Goal: Task Accomplishment & Management: Use online tool/utility

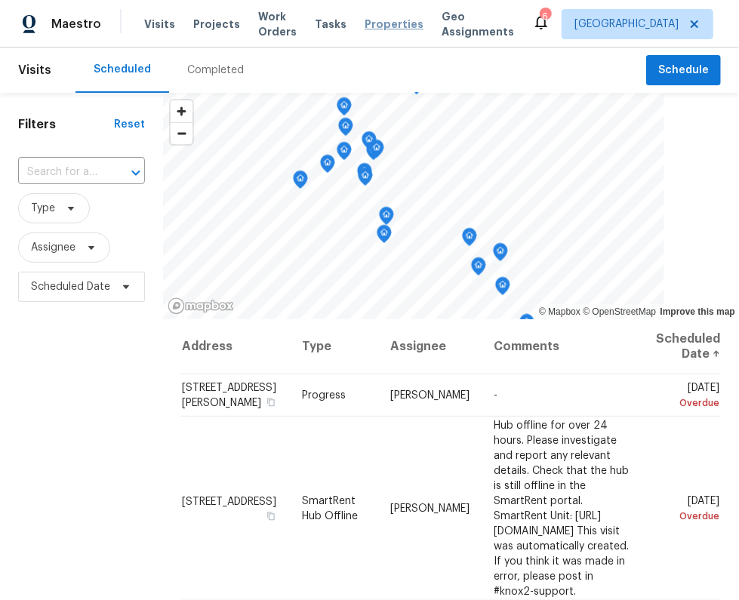
click at [392, 32] on span "Properties" at bounding box center [393, 24] width 59 height 15
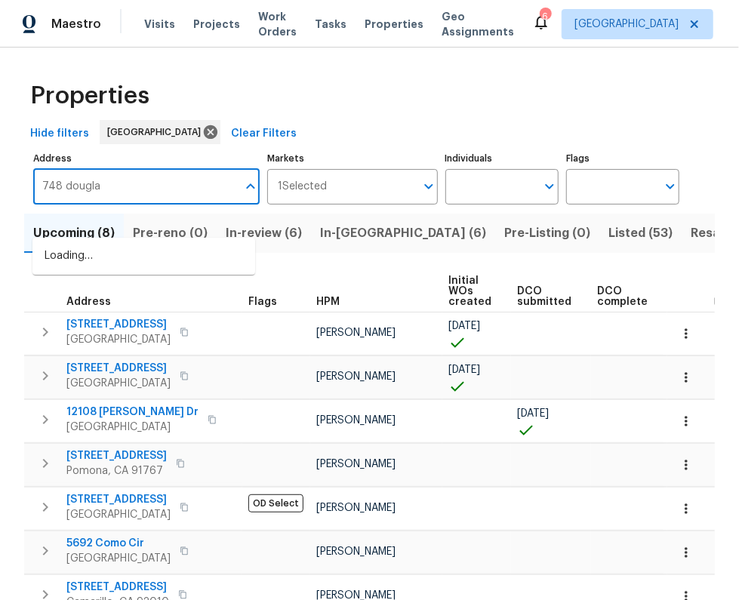
type input "748 douglas"
click at [186, 248] on li "748 Douglas Ave Oxnard CA 93030" at bounding box center [143, 256] width 223 height 25
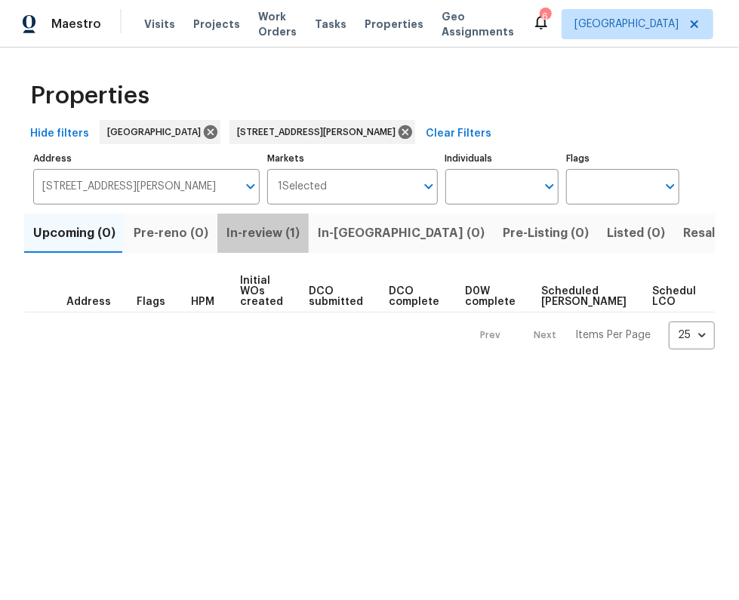
click at [263, 244] on span "In-review (1)" at bounding box center [262, 233] width 73 height 21
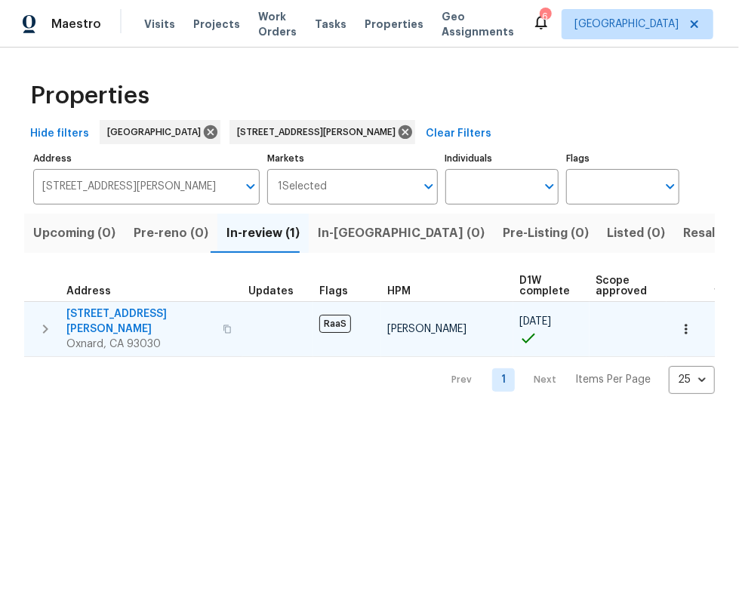
click at [123, 337] on span "748 Douglas Ave" at bounding box center [139, 321] width 147 height 30
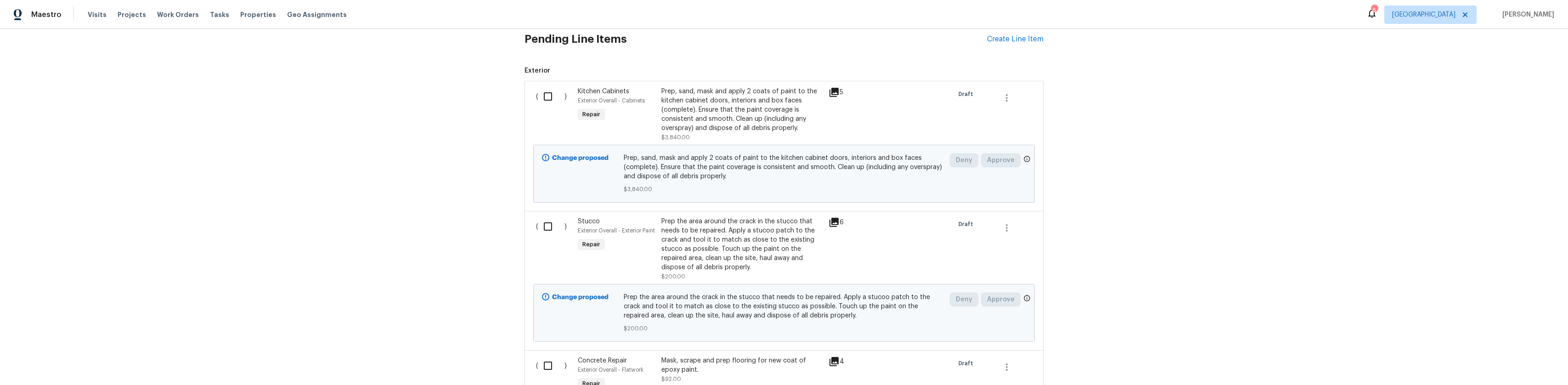
scroll to position [230, 0]
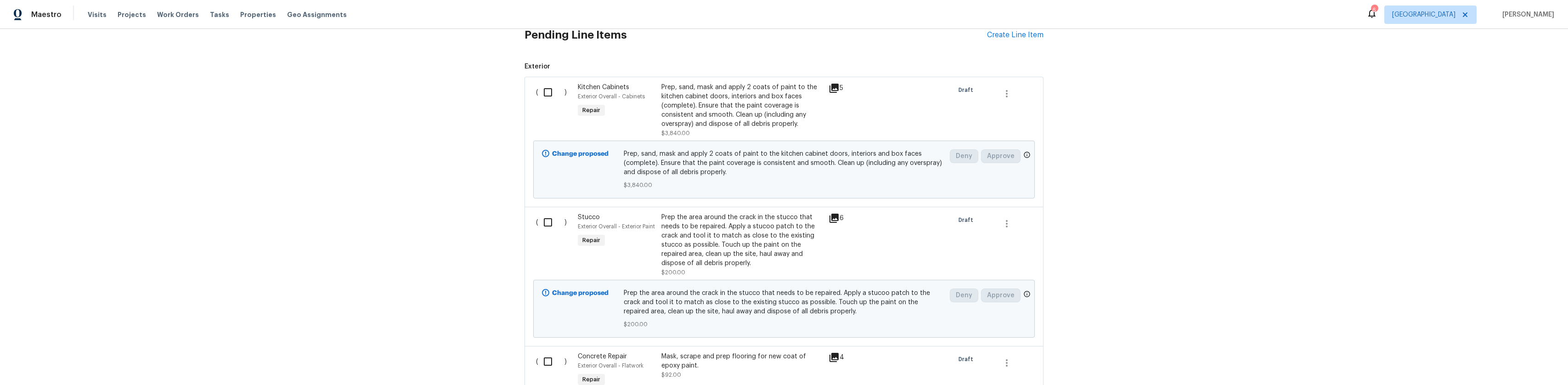
click at [542, 95] on input "checkbox" at bounding box center [551, 93] width 26 height 19
checkbox input "true"
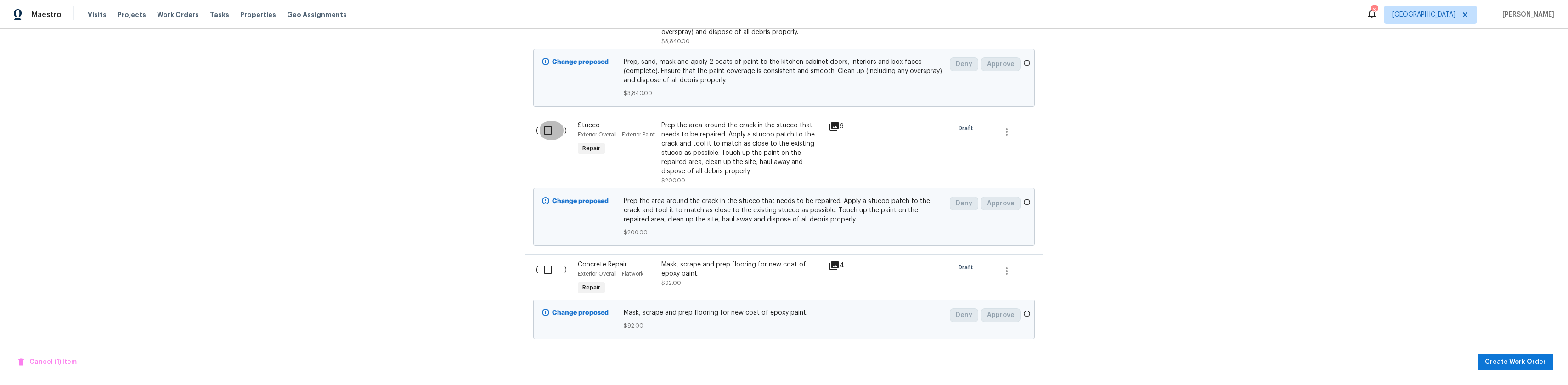
click at [542, 139] on input "checkbox" at bounding box center [551, 130] width 26 height 19
checkbox input "true"
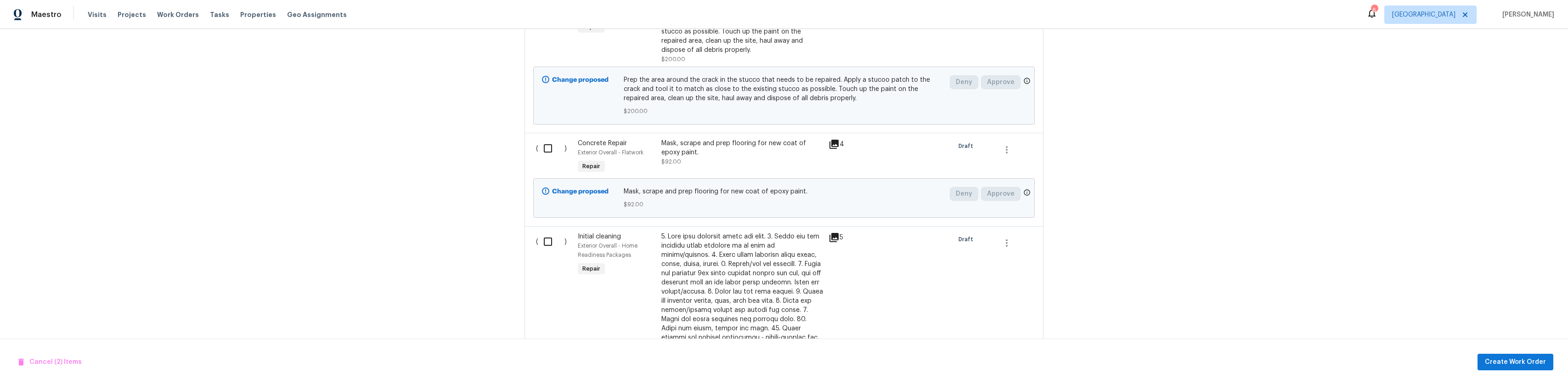
scroll to position [460, 0]
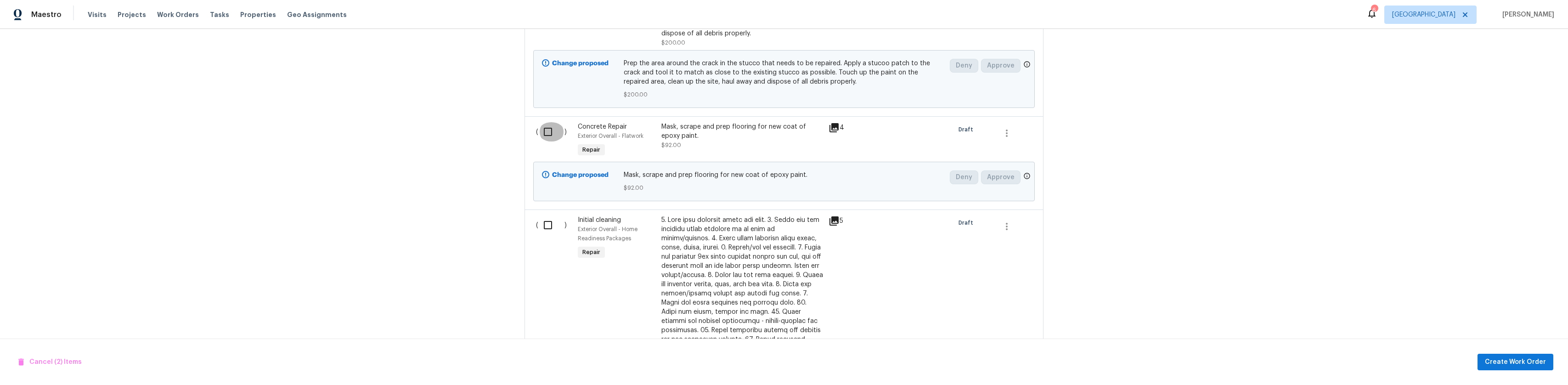
click at [544, 130] on input "checkbox" at bounding box center [551, 132] width 26 height 19
checkbox input "true"
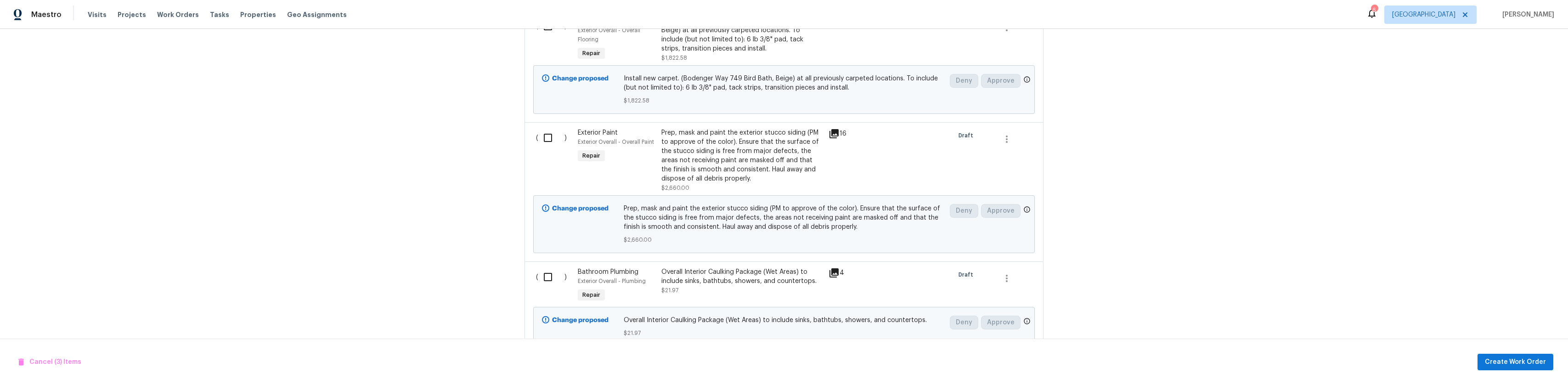
scroll to position [1103, 0]
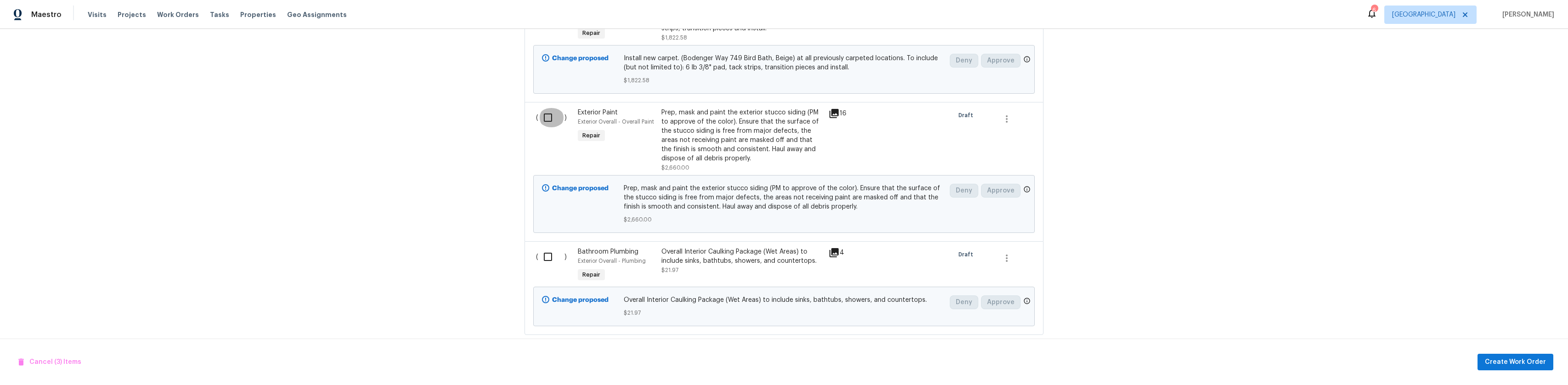
click at [544, 118] on input "checkbox" at bounding box center [551, 118] width 26 height 19
checkbox input "true"
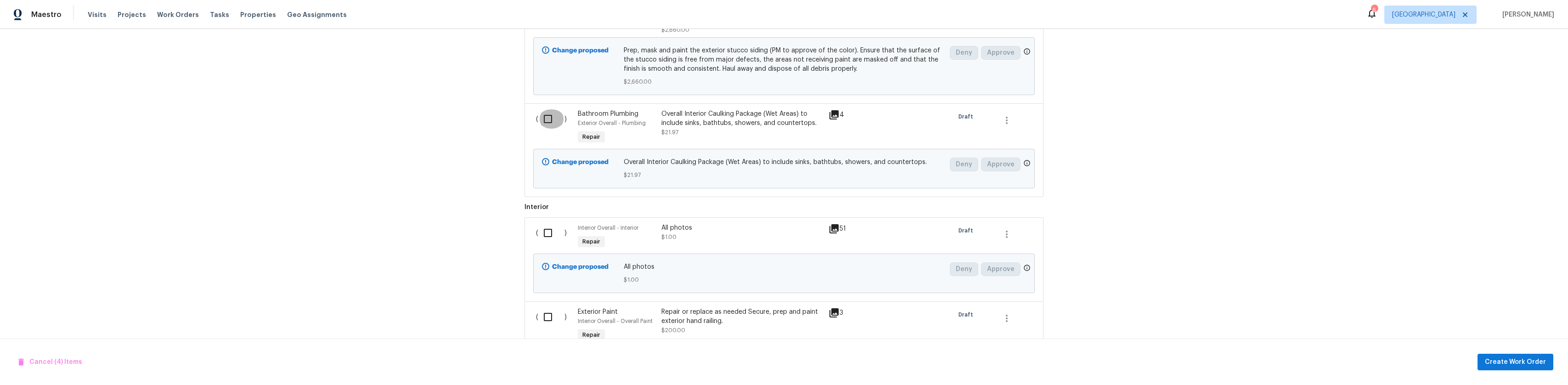
click at [546, 116] on input "checkbox" at bounding box center [551, 119] width 26 height 19
checkbox input "true"
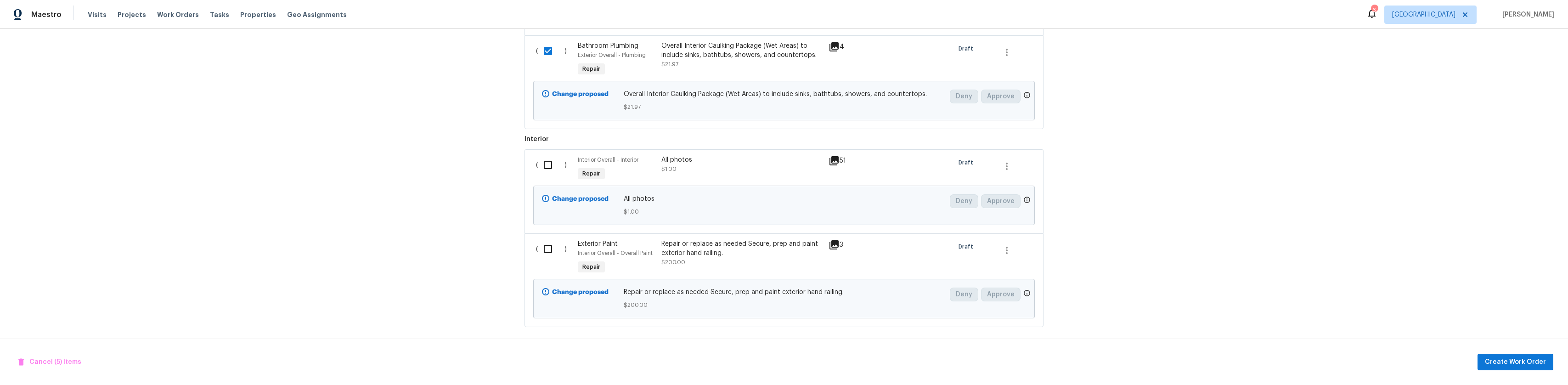
scroll to position [1313, 0]
click at [549, 236] on input "checkbox" at bounding box center [551, 245] width 26 height 19
checkbox input "true"
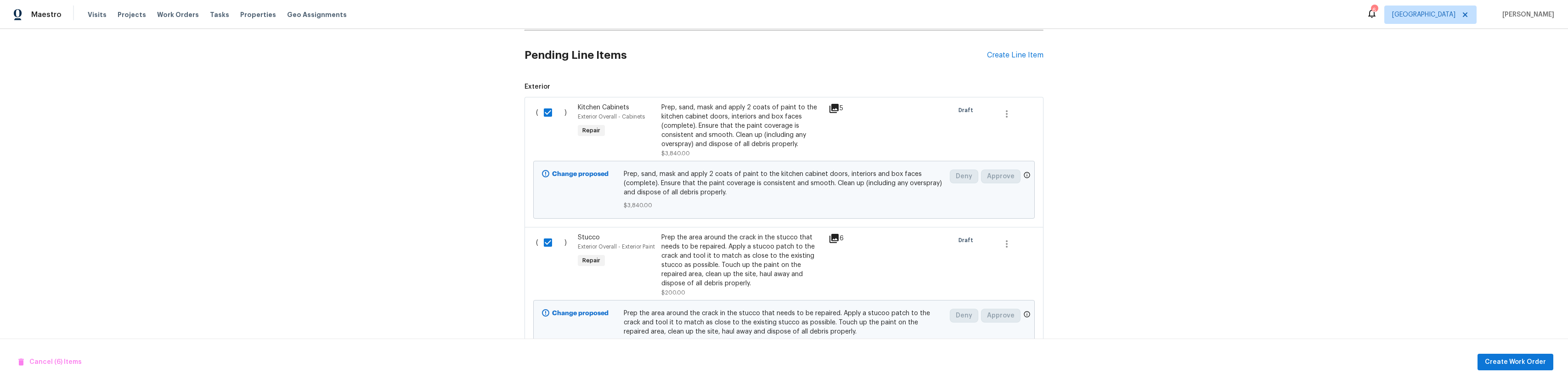
scroll to position [0, 0]
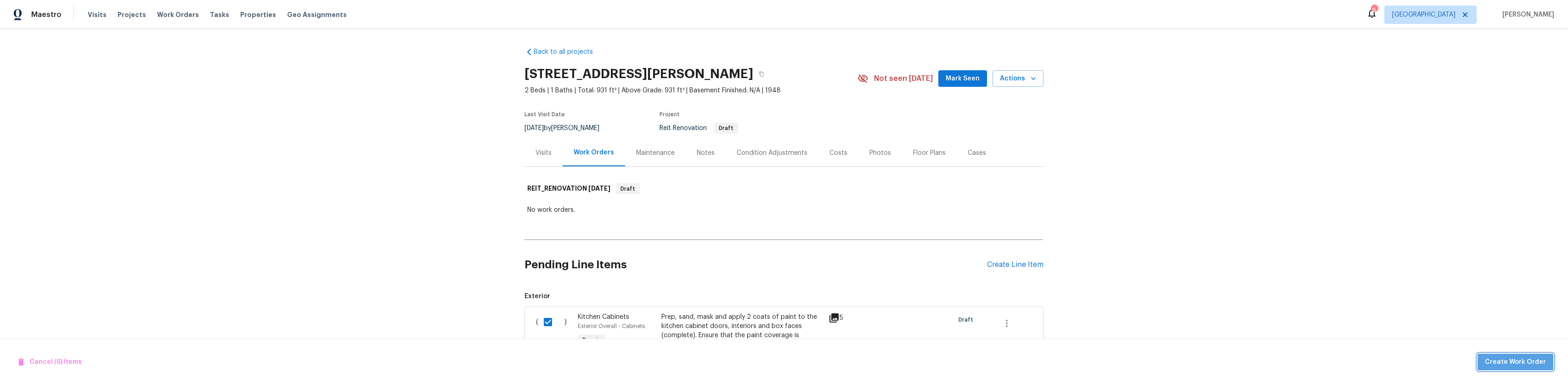
click at [1537, 365] on span "Create Work Order" at bounding box center [1515, 362] width 61 height 12
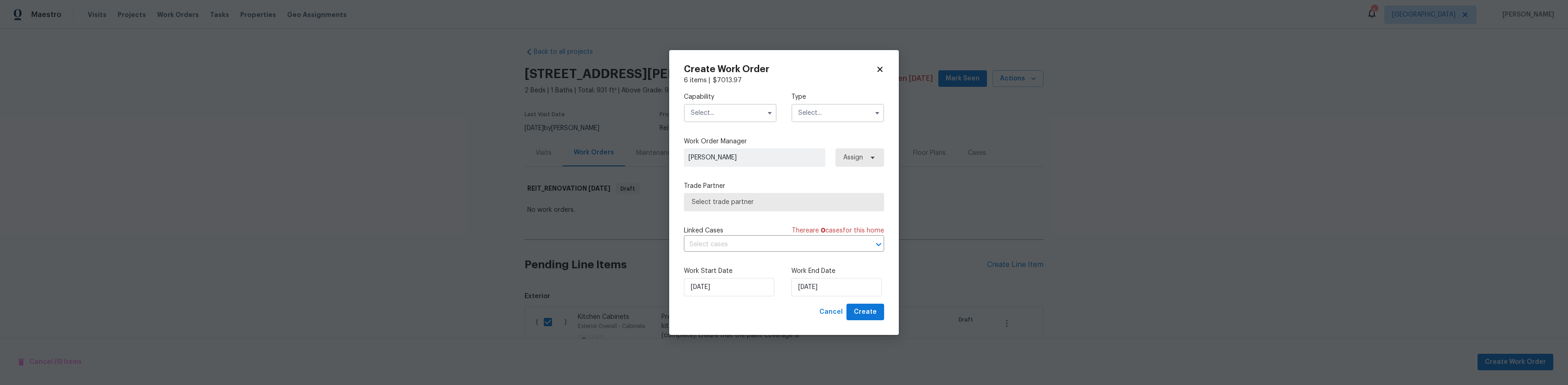
click at [761, 114] on input "text" at bounding box center [730, 113] width 93 height 18
click at [724, 208] on span "General Contractor" at bounding box center [723, 204] width 59 height 7
type input "General Contractor"
click at [821, 118] on input "text" at bounding box center [838, 113] width 93 height 18
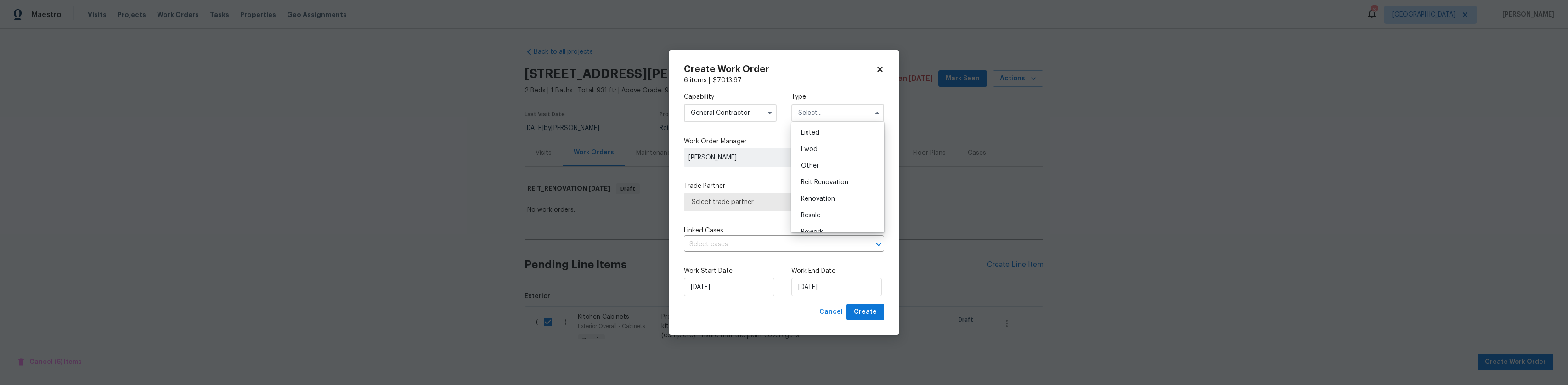
scroll to position [84, 0]
click at [863, 192] on div "Renovation" at bounding box center [838, 197] width 88 height 16
type input "Renovation"
click at [752, 205] on span "Select trade partner" at bounding box center [777, 202] width 171 height 9
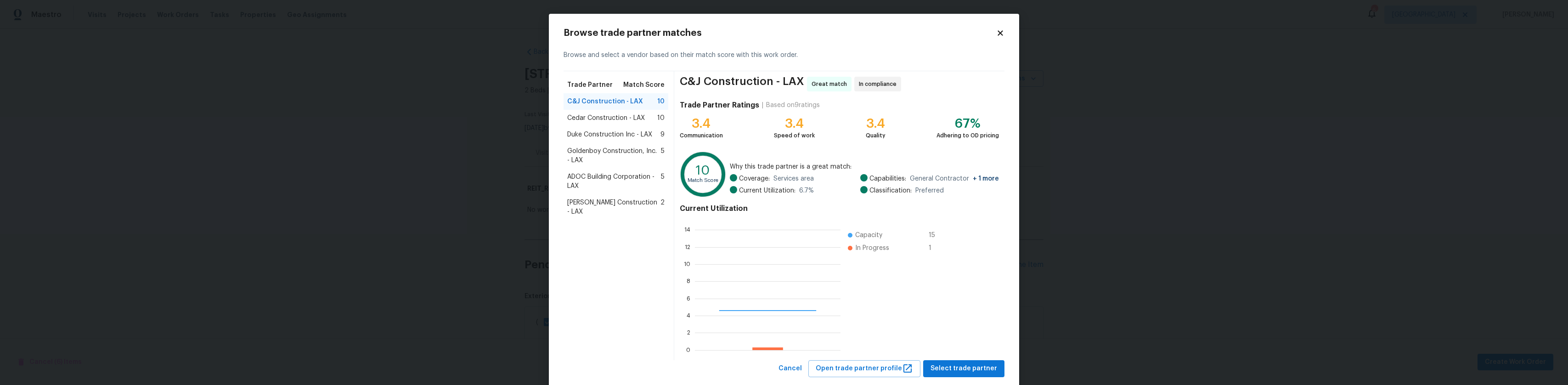
scroll to position [121, 138]
click at [620, 115] on span "Cedar Construction - LAX" at bounding box center [606, 118] width 78 height 9
click at [987, 366] on span "Select trade partner" at bounding box center [964, 369] width 66 height 12
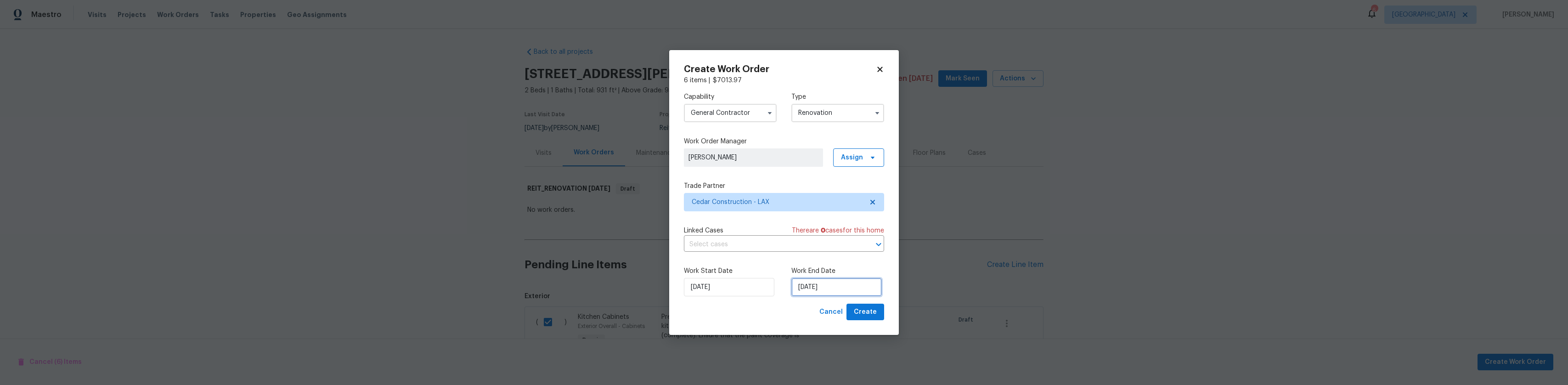
click at [838, 289] on input "[DATE]" at bounding box center [836, 287] width 91 height 18
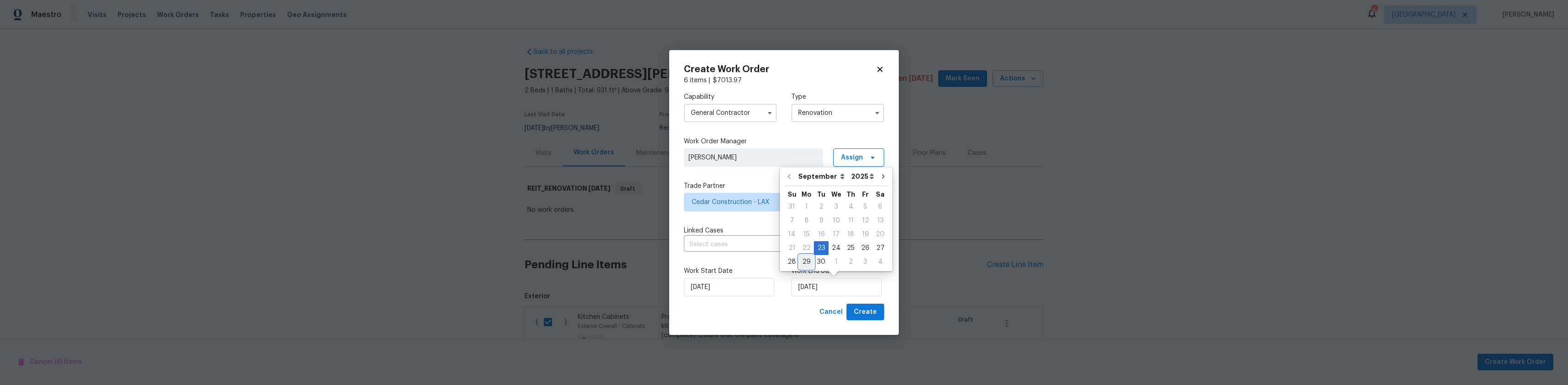
click at [800, 260] on div "29" at bounding box center [807, 262] width 15 height 13
type input "[DATE]"
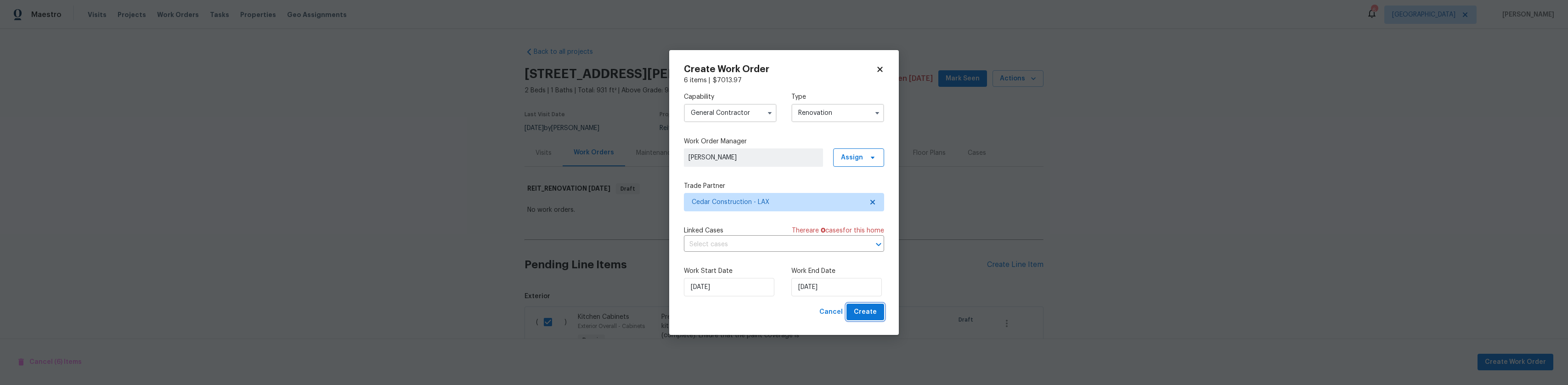
click at [868, 308] on span "Create" at bounding box center [866, 312] width 23 height 12
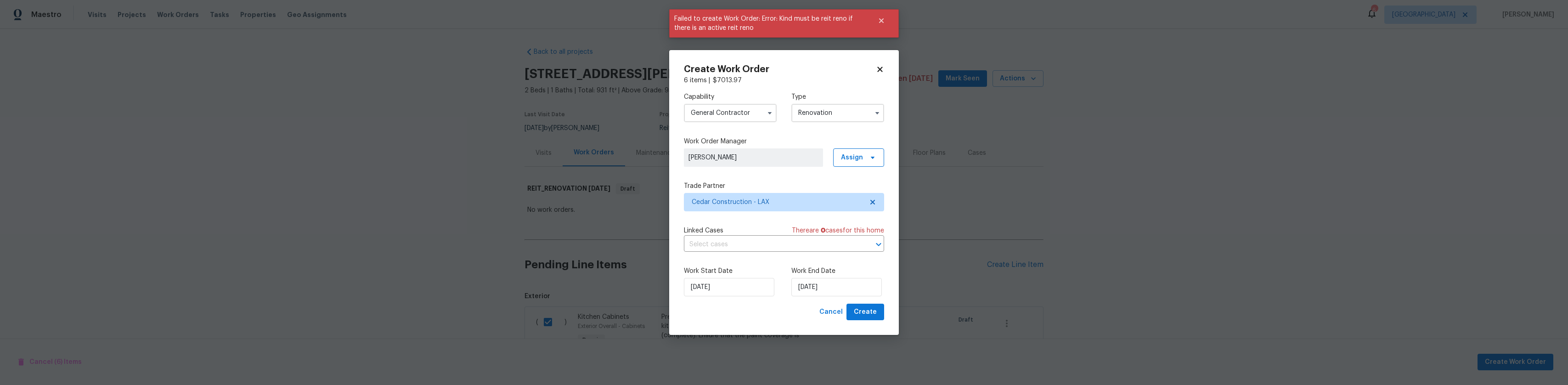
click at [833, 115] on input "Renovation" at bounding box center [838, 113] width 93 height 18
click at [828, 158] on span "Reit Renovation" at bounding box center [825, 156] width 47 height 7
type input "Reit Renovation"
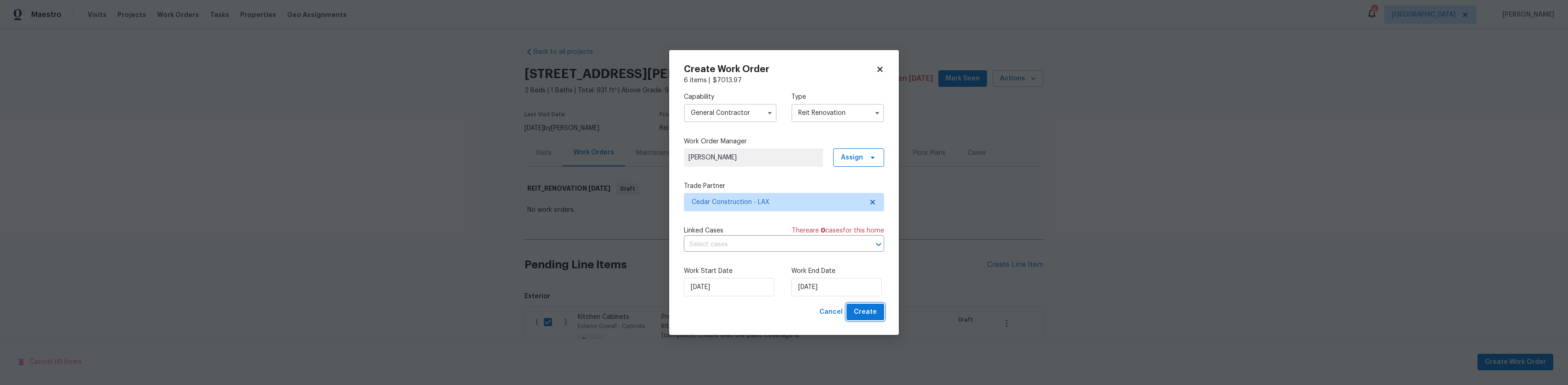
click at [866, 319] on button "Create" at bounding box center [866, 313] width 38 height 17
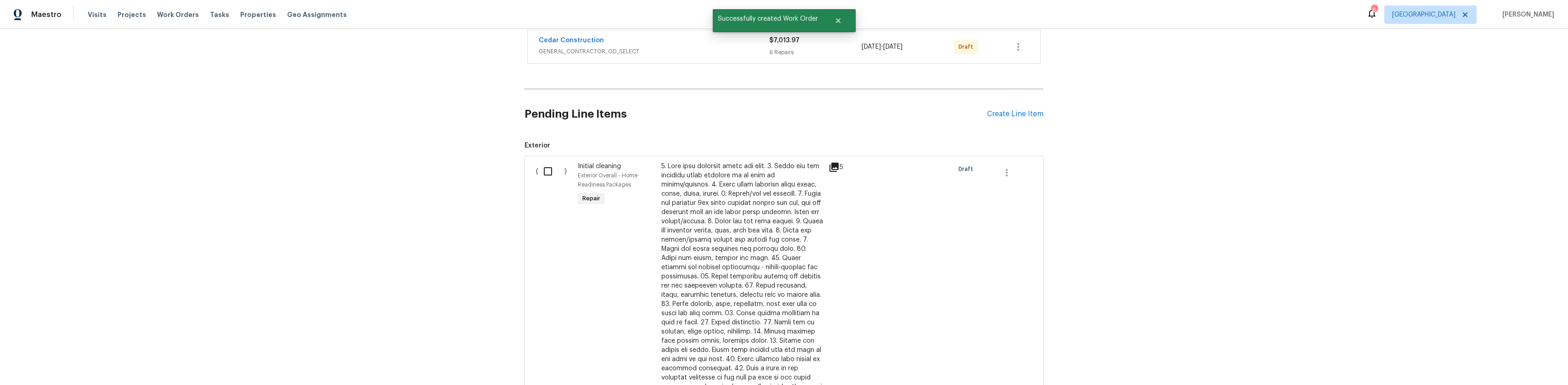
scroll to position [184, 0]
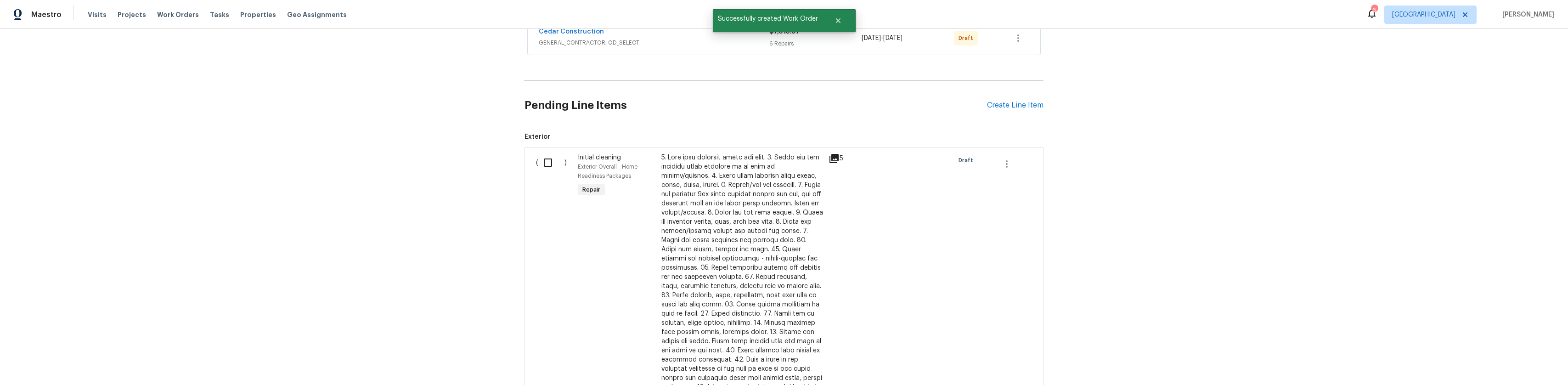
click at [553, 172] on input "checkbox" at bounding box center [551, 163] width 26 height 19
checkbox input "true"
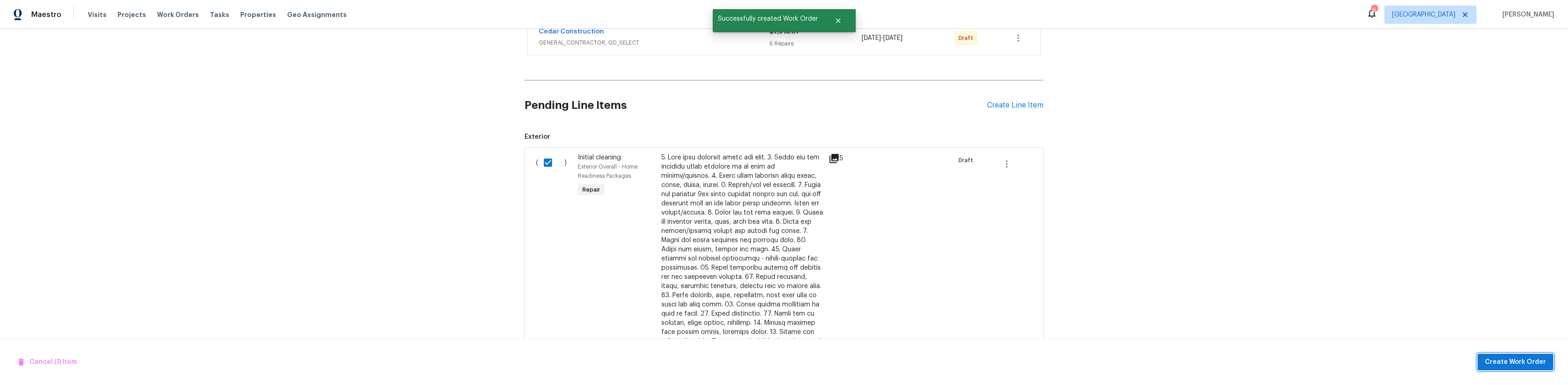
click at [1516, 358] on span "Create Work Order" at bounding box center [1515, 362] width 61 height 12
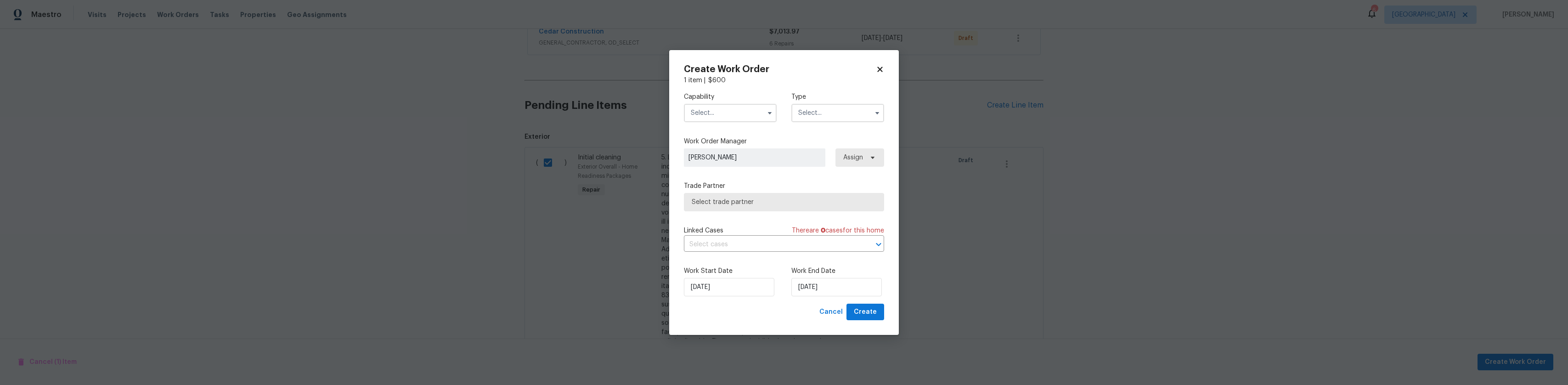
click at [730, 118] on input "text" at bounding box center [730, 113] width 93 height 18
click at [727, 214] on div "Cleaning" at bounding box center [730, 219] width 88 height 16
type input "Cleaning"
click at [839, 119] on input "text" at bounding box center [838, 113] width 93 height 18
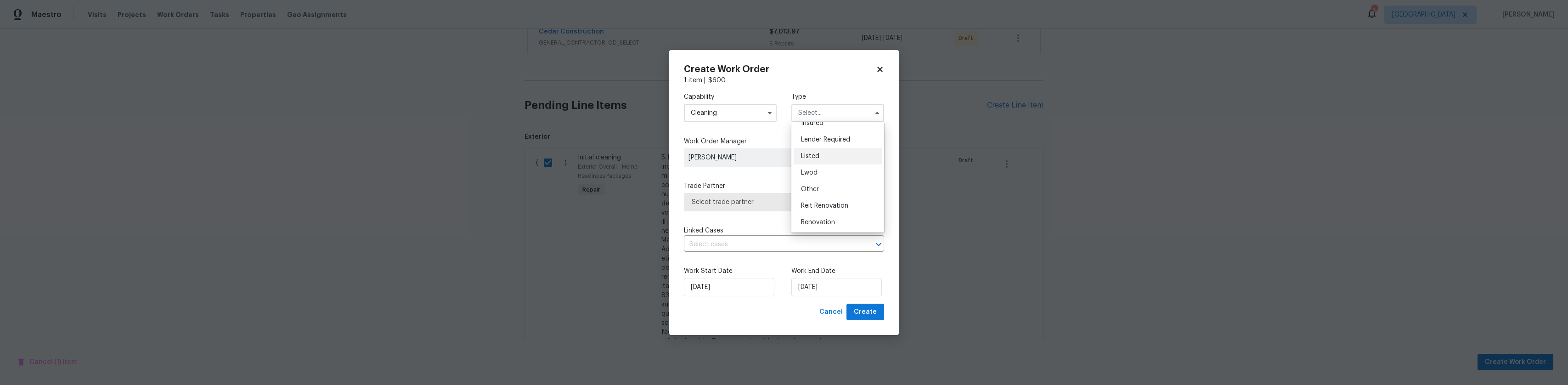
scroll to position [92, 0]
click at [838, 177] on div "Reit Renovation" at bounding box center [838, 173] width 88 height 16
type input "Reit Renovation"
click at [830, 203] on span "Select trade partner" at bounding box center [777, 202] width 171 height 9
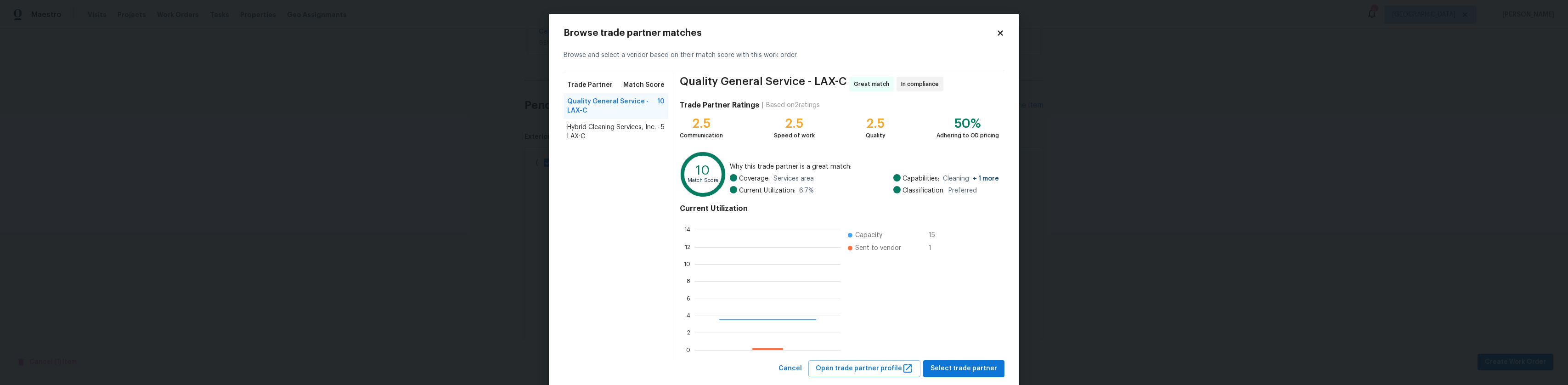
scroll to position [121, 138]
click at [953, 365] on span "Select trade partner" at bounding box center [964, 369] width 66 height 12
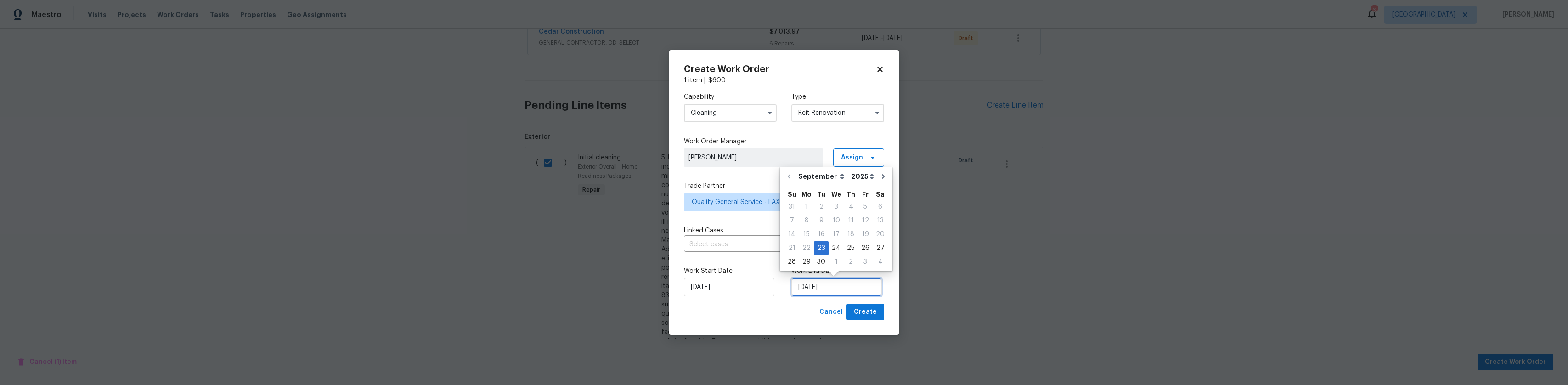
click at [826, 281] on input "[DATE]" at bounding box center [836, 287] width 91 height 18
click at [807, 264] on div "29" at bounding box center [807, 262] width 15 height 13
type input "[DATE]"
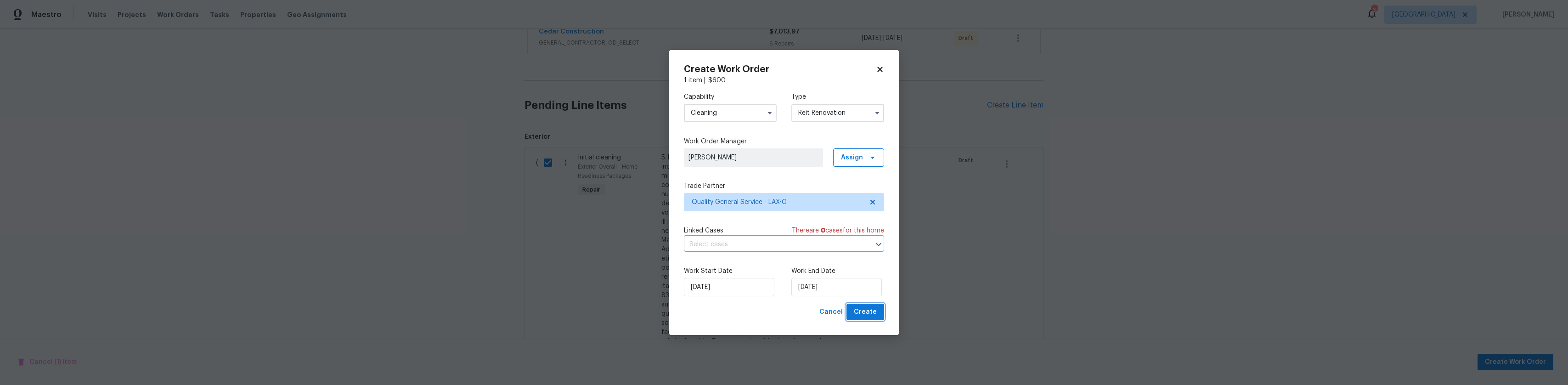
click at [877, 316] on span "Create" at bounding box center [866, 312] width 23 height 12
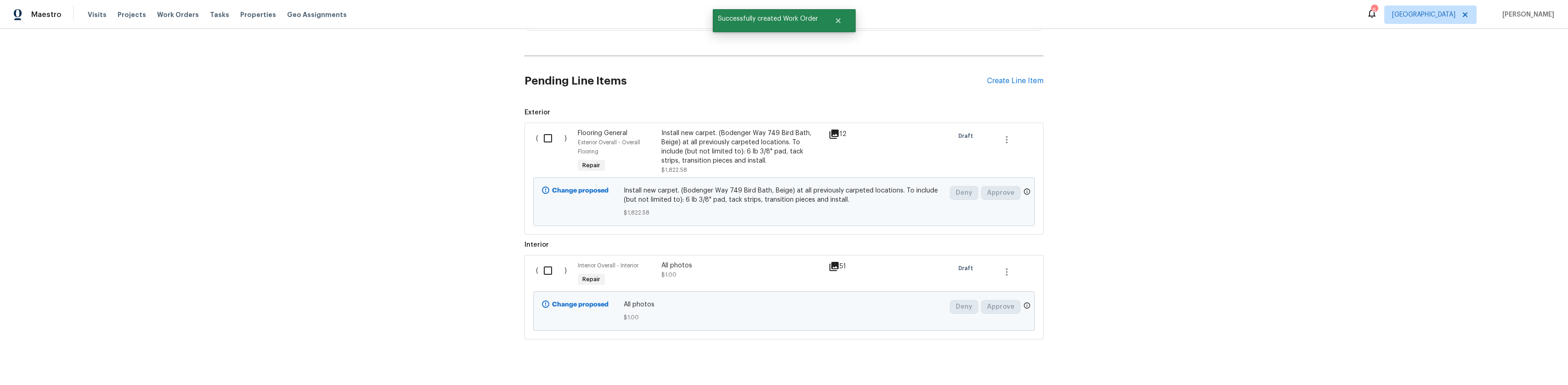
scroll to position [270, 0]
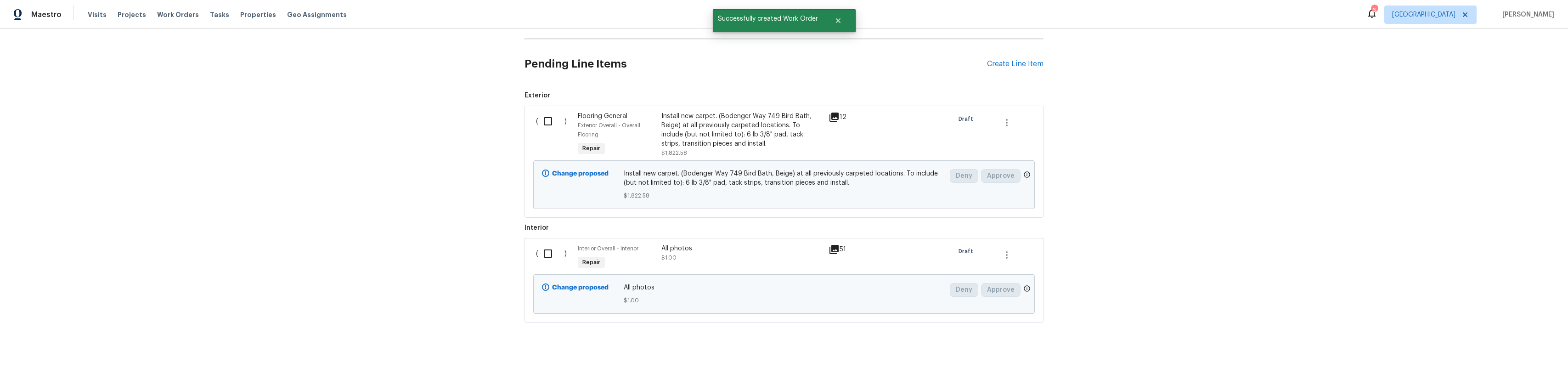
click at [545, 118] on input "checkbox" at bounding box center [551, 121] width 26 height 19
checkbox input "true"
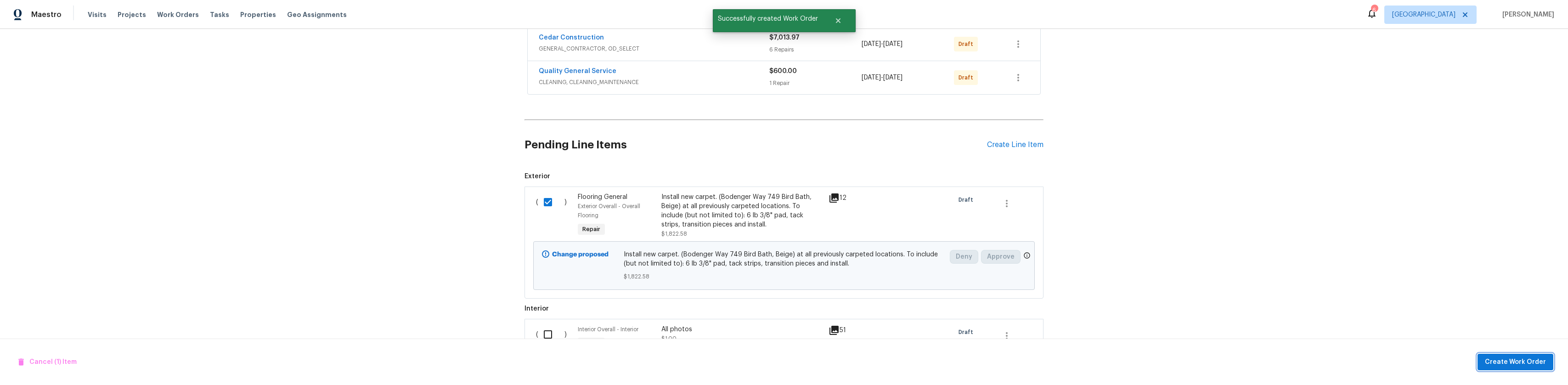
click at [1509, 357] on span "Create Work Order" at bounding box center [1515, 362] width 61 height 12
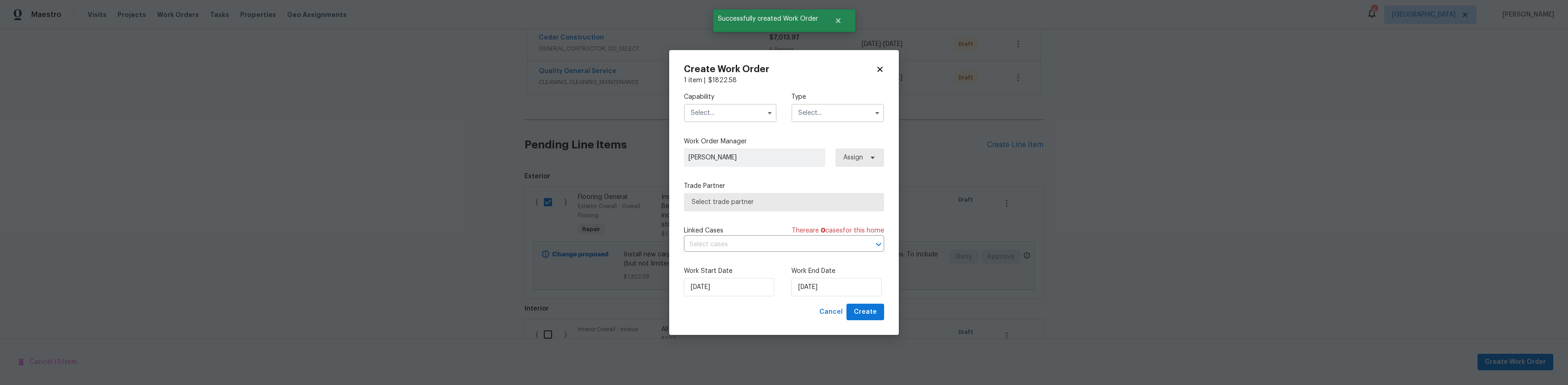
click at [755, 113] on input "text" at bounding box center [730, 113] width 93 height 18
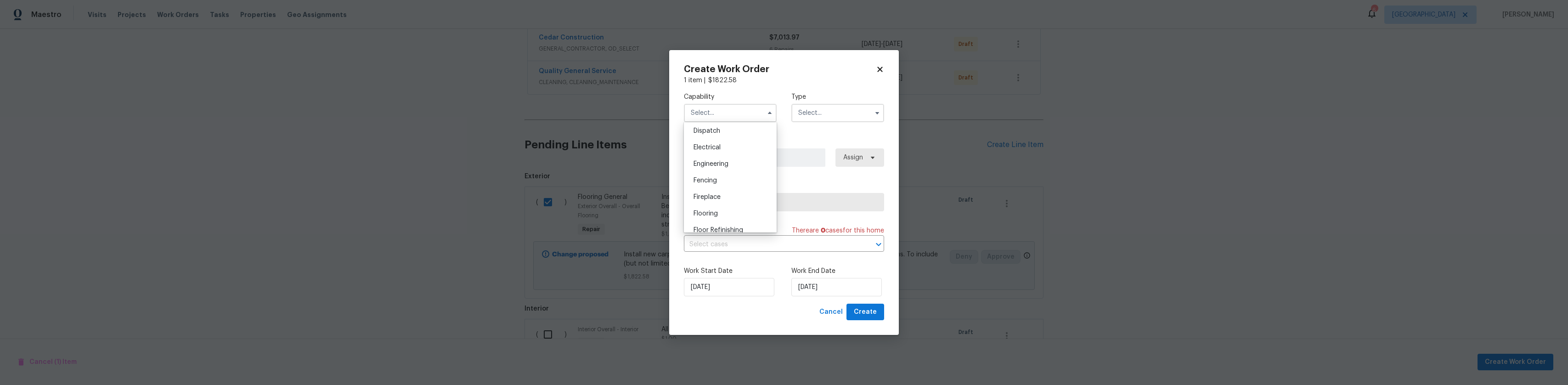
click at [716, 222] on div "Flooring" at bounding box center [730, 213] width 88 height 16
type input "Flooring"
click at [823, 111] on input "text" at bounding box center [838, 113] width 93 height 18
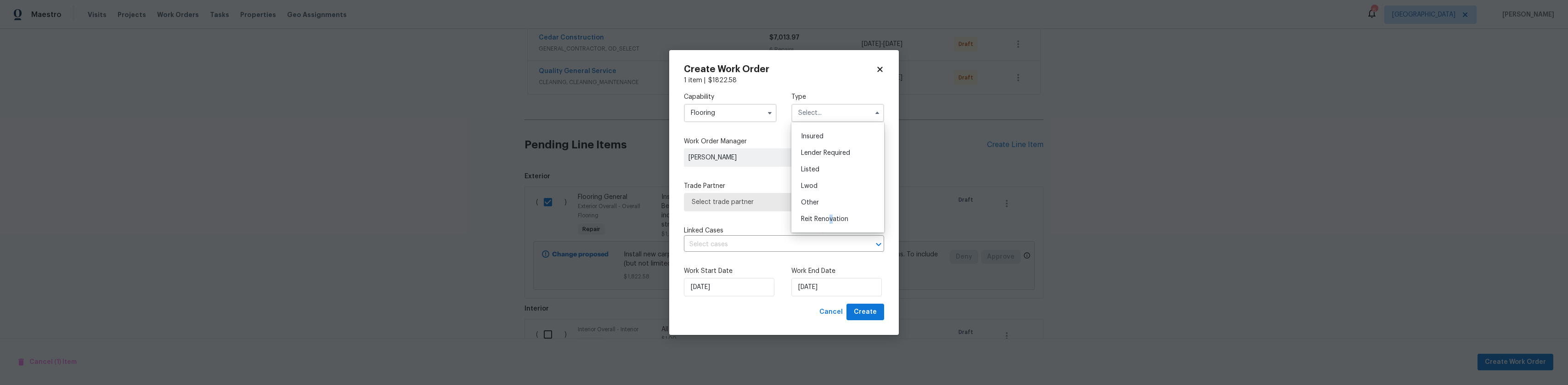
click at [830, 219] on span "Reit Renovation" at bounding box center [825, 219] width 47 height 7
type input "Reit Renovation"
click at [753, 203] on span "Select trade partner" at bounding box center [777, 202] width 171 height 9
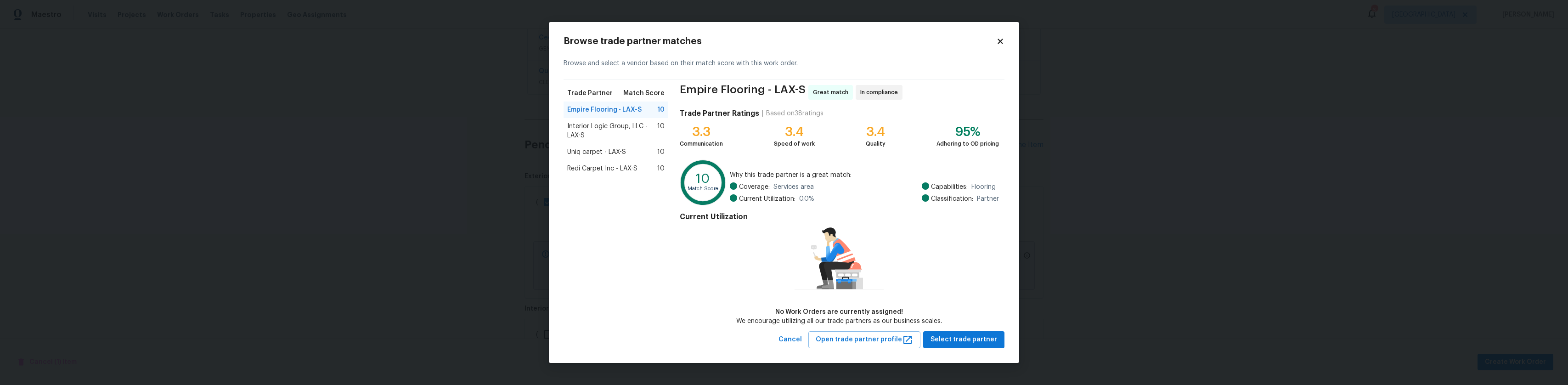
click at [639, 169] on div "Redi Carpet Inc - LAX-S 10" at bounding box center [616, 168] width 97 height 9
click at [971, 339] on span "Select trade partner" at bounding box center [964, 340] width 66 height 12
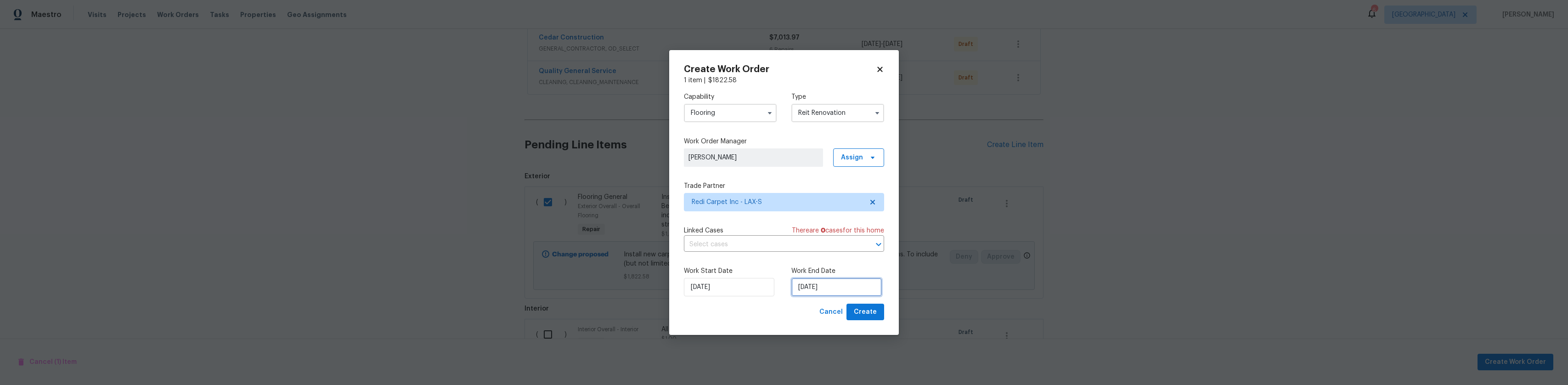
click at [803, 289] on input "[DATE]" at bounding box center [836, 287] width 91 height 18
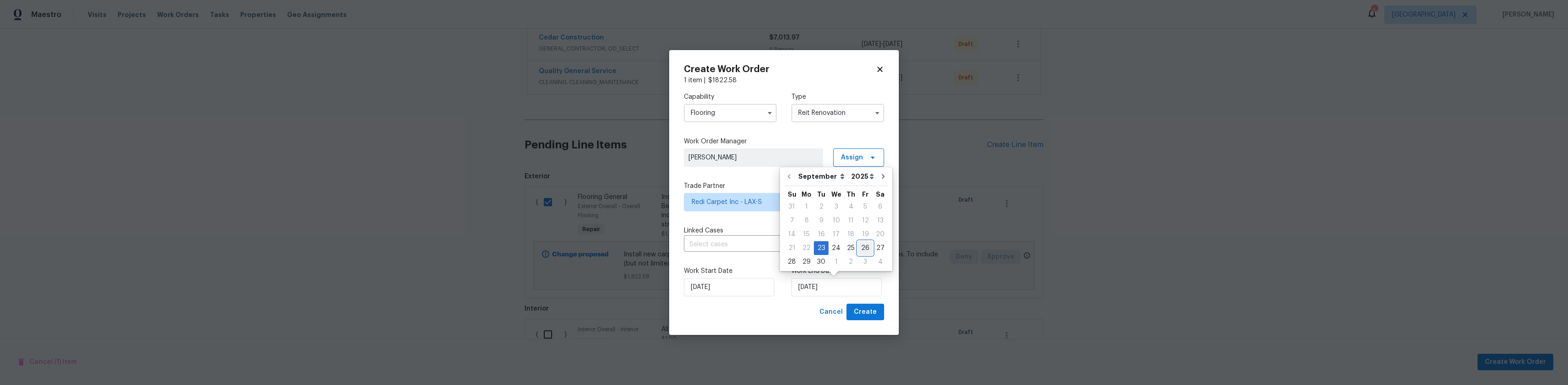
click at [861, 248] on div "26" at bounding box center [865, 248] width 15 height 13
type input "[DATE]"
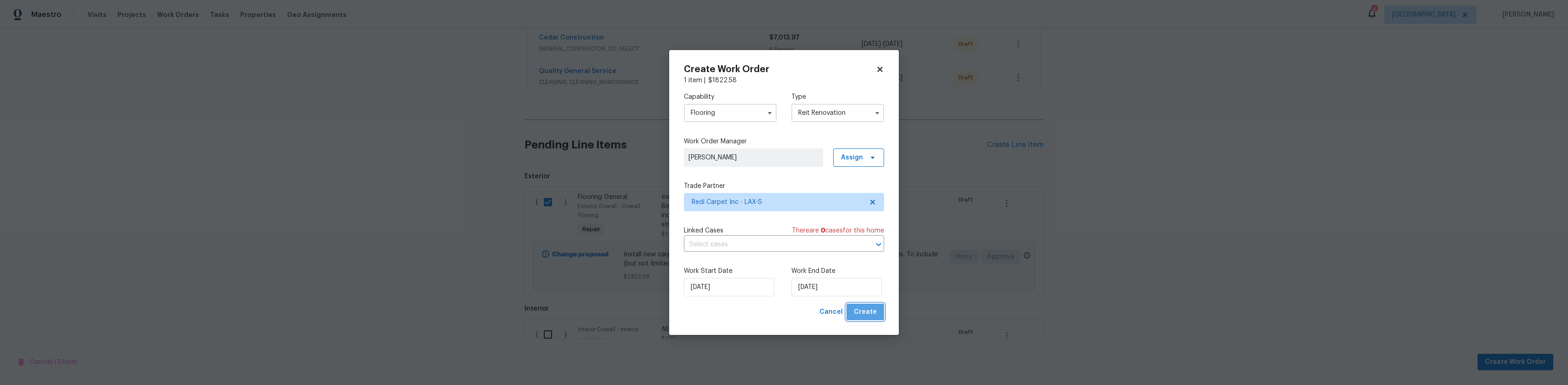
click at [880, 311] on button "Create" at bounding box center [866, 313] width 38 height 17
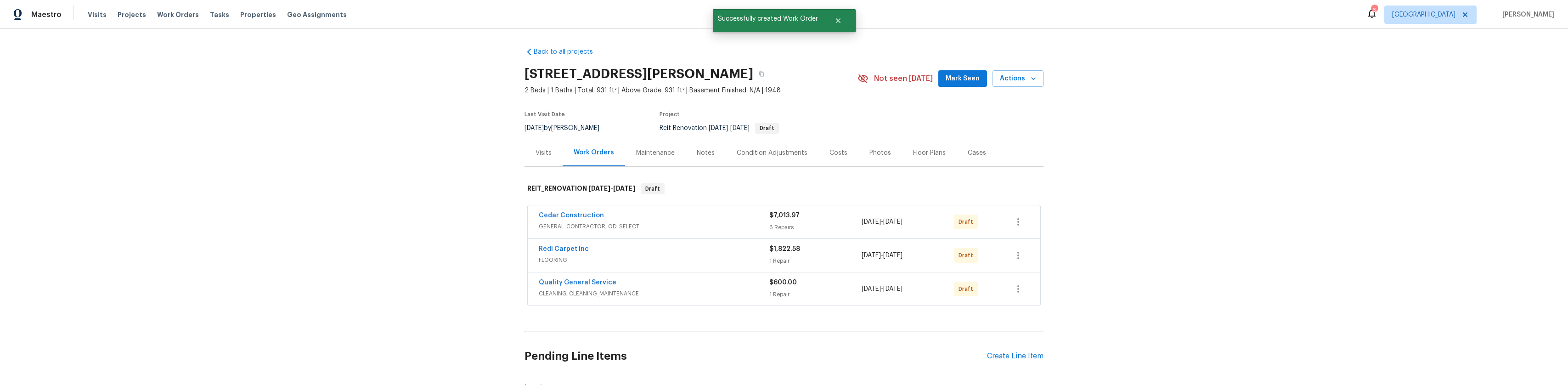
click at [1027, 225] on div "Cedar Construction GENERAL_CONTRACTOR, OD_SELECT $7,013.97 6 Repairs [DATE] - […" at bounding box center [784, 222] width 513 height 33
click at [1016, 227] on icon "button" at bounding box center [1018, 222] width 11 height 11
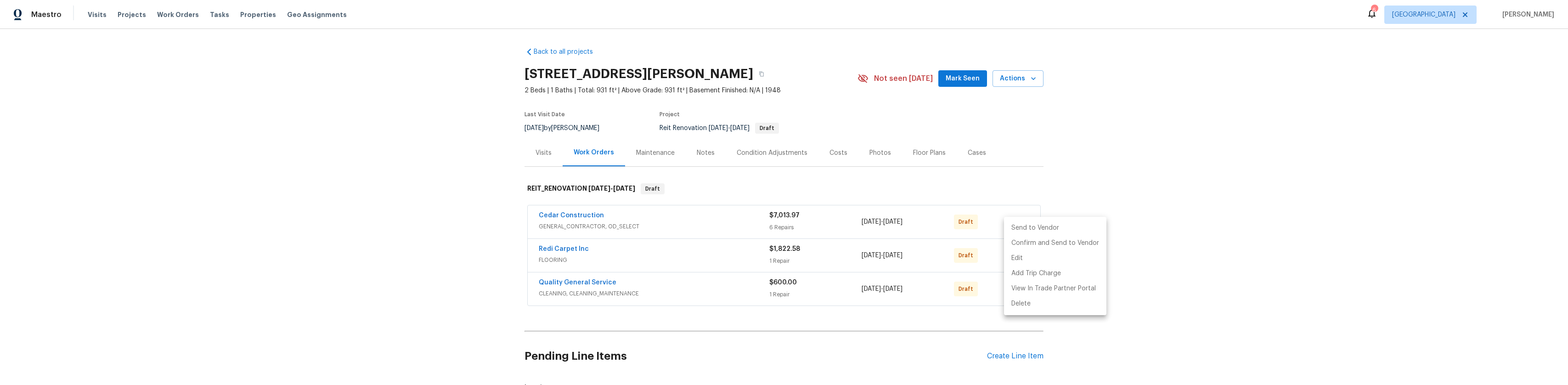
click at [1032, 227] on li "Send to Vendor" at bounding box center [1055, 228] width 102 height 15
click at [1077, 205] on div at bounding box center [784, 192] width 1568 height 385
click at [1015, 255] on button "button" at bounding box center [1018, 255] width 22 height 22
click at [1038, 260] on li "Send to Vendor" at bounding box center [1055, 261] width 102 height 15
click at [1087, 227] on div at bounding box center [784, 192] width 1568 height 385
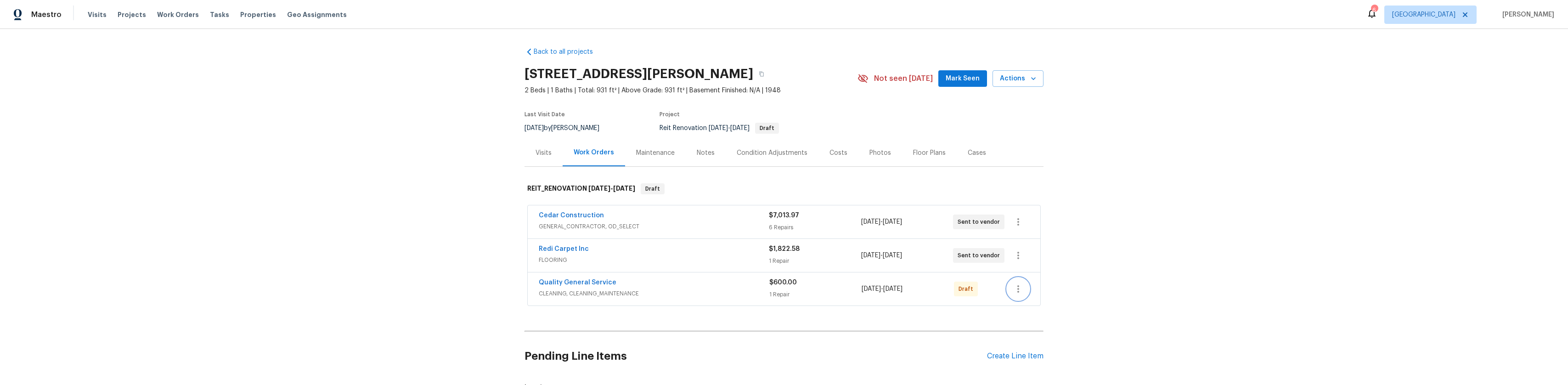
click at [1016, 295] on icon "button" at bounding box center [1018, 289] width 11 height 11
click at [1039, 290] on li "Send to Vendor" at bounding box center [1055, 291] width 102 height 15
click at [1138, 243] on div at bounding box center [784, 192] width 1568 height 385
click at [547, 158] on div "Visits" at bounding box center [544, 153] width 16 height 9
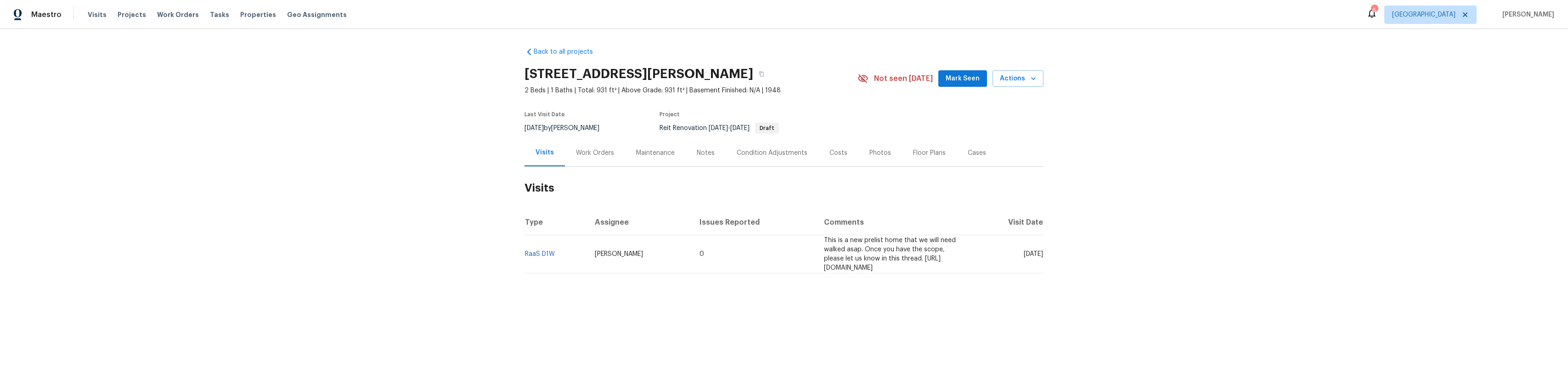
click at [585, 164] on div "Work Orders" at bounding box center [595, 153] width 60 height 27
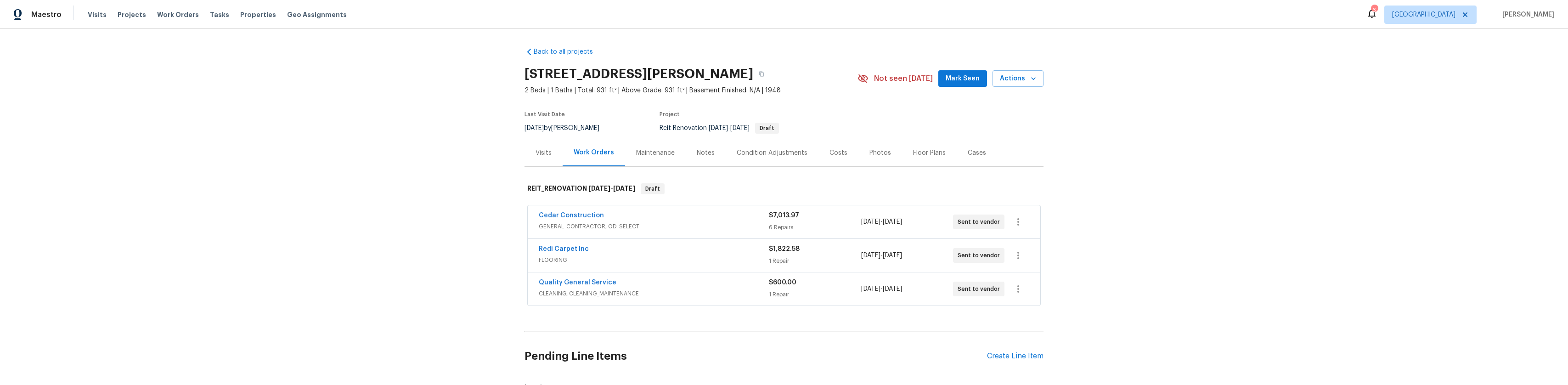
click at [562, 158] on div "Work Orders" at bounding box center [593, 153] width 63 height 27
click at [546, 158] on div "Visits" at bounding box center [544, 153] width 16 height 9
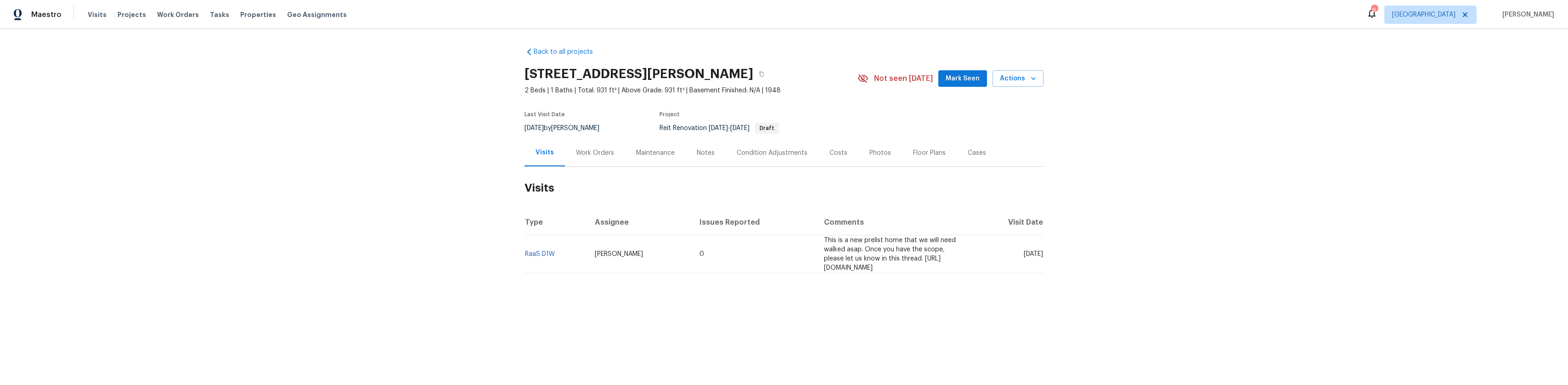
click at [586, 158] on div "Work Orders" at bounding box center [595, 153] width 38 height 9
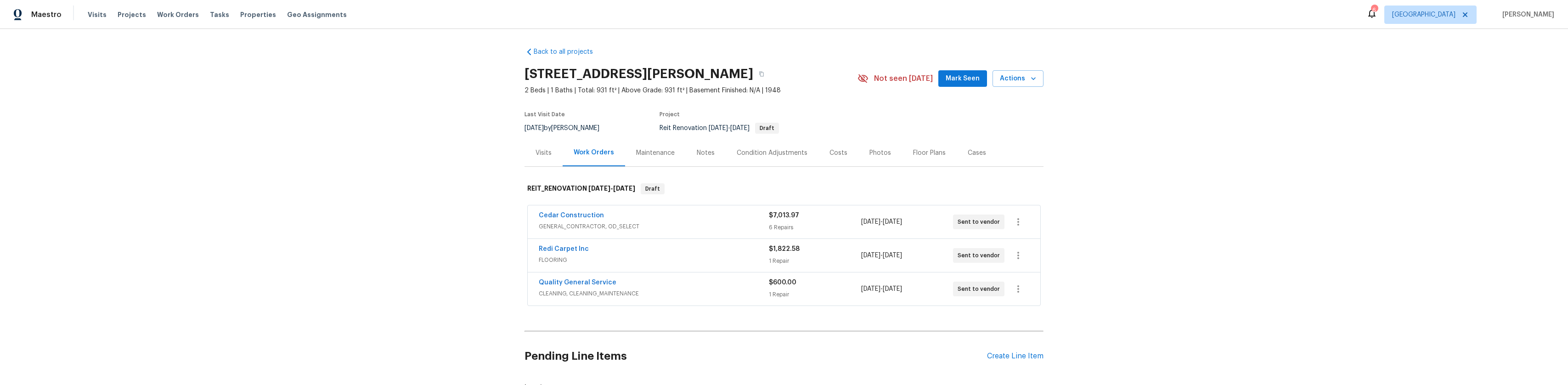
click at [703, 158] on div "Notes" at bounding box center [705, 153] width 18 height 9
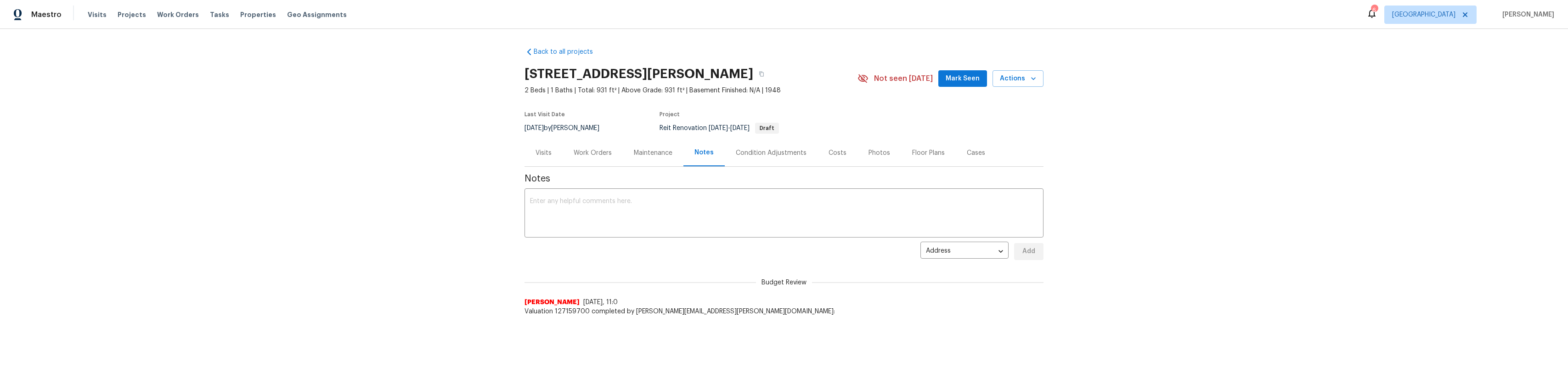
click at [594, 158] on div "Work Orders" at bounding box center [592, 153] width 38 height 9
